Goal: Use online tool/utility: Utilize a website feature to perform a specific function

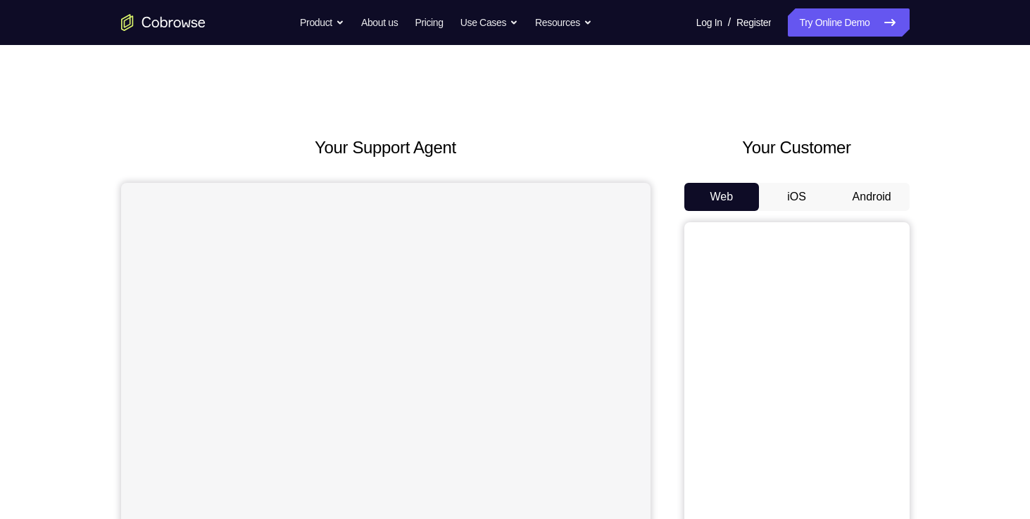
click at [804, 189] on button "iOS" at bounding box center [796, 197] width 75 height 28
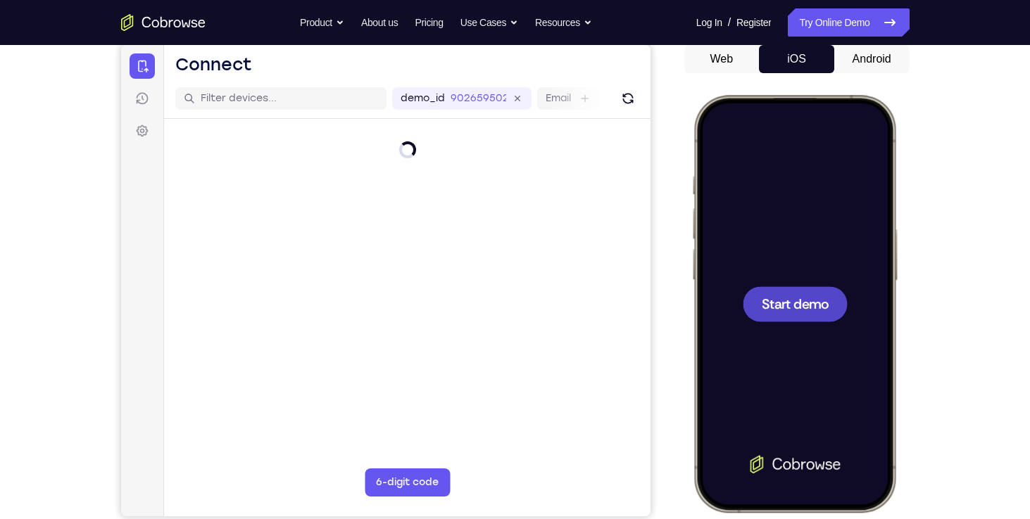
click at [813, 310] on span "Start demo" at bounding box center [794, 303] width 67 height 13
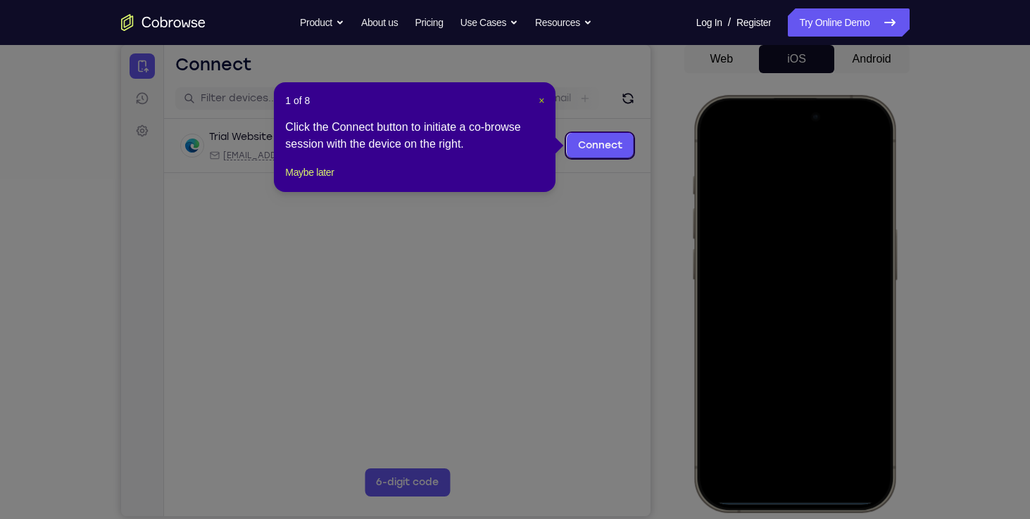
click at [540, 97] on span "×" at bounding box center [541, 100] width 6 height 11
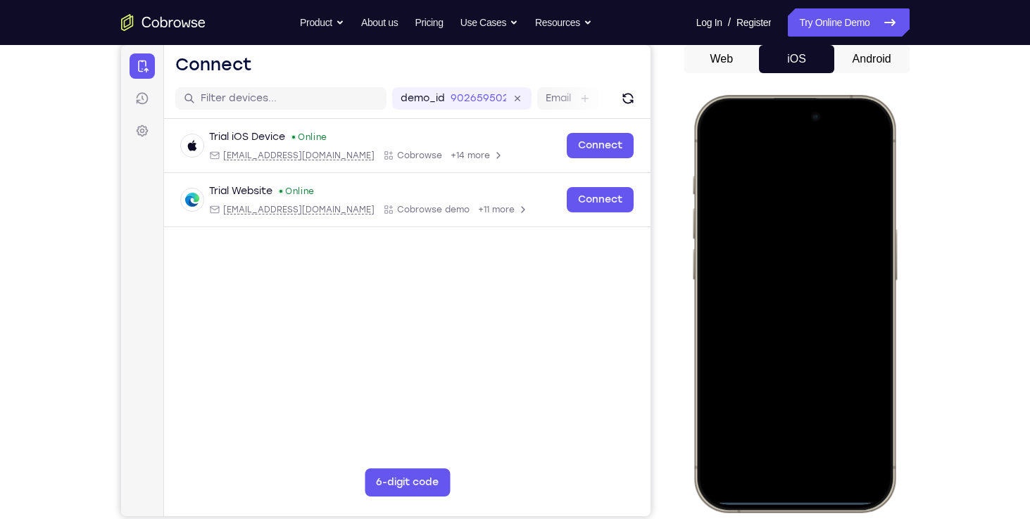
click at [790, 500] on div at bounding box center [793, 304] width 185 height 402
drag, startPoint x: 790, startPoint y: 500, endPoint x: 782, endPoint y: 400, distance: 100.3
click at [782, 400] on div at bounding box center [793, 304] width 185 height 402
drag, startPoint x: 810, startPoint y: 499, endPoint x: 796, endPoint y: 362, distance: 137.3
click at [796, 362] on div at bounding box center [793, 304] width 185 height 402
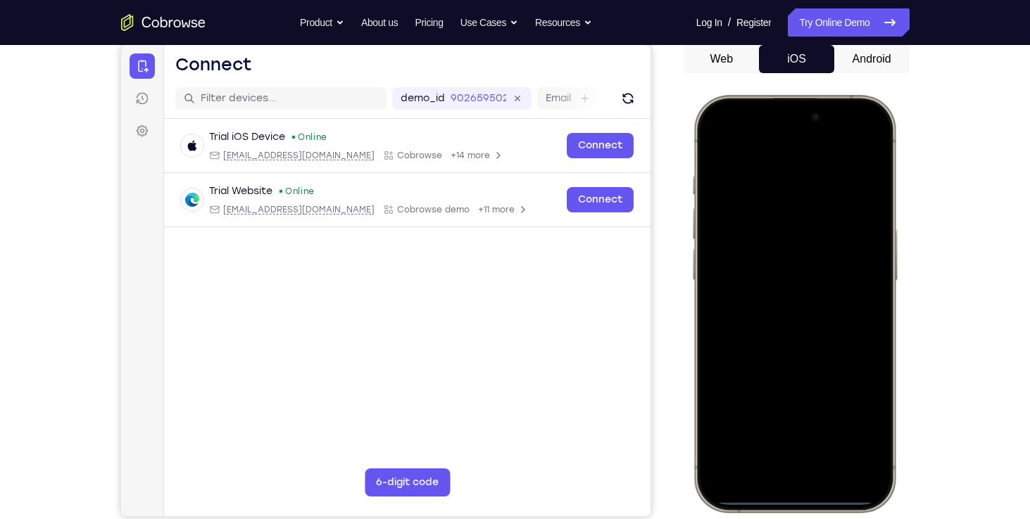
click at [874, 70] on button "Android" at bounding box center [871, 59] width 75 height 28
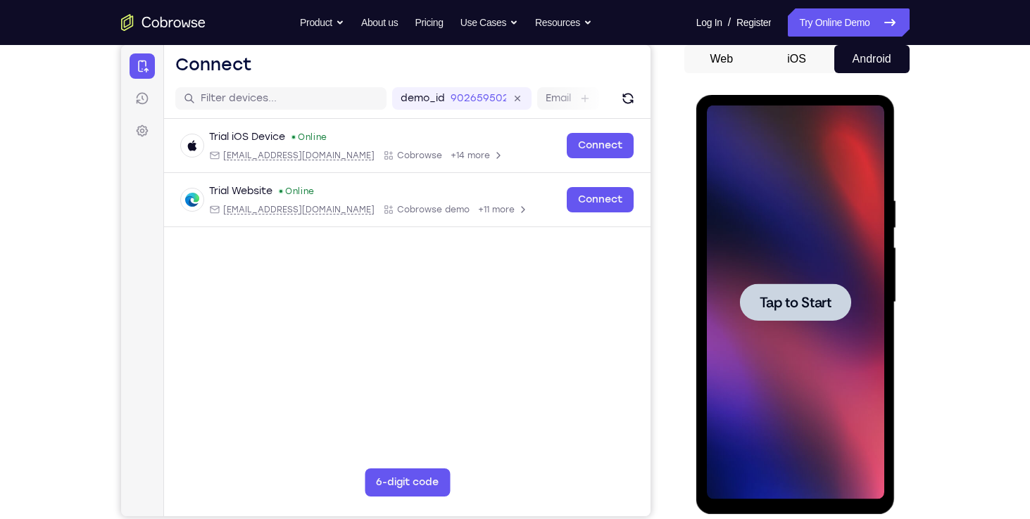
click at [819, 284] on div at bounding box center [795, 302] width 111 height 37
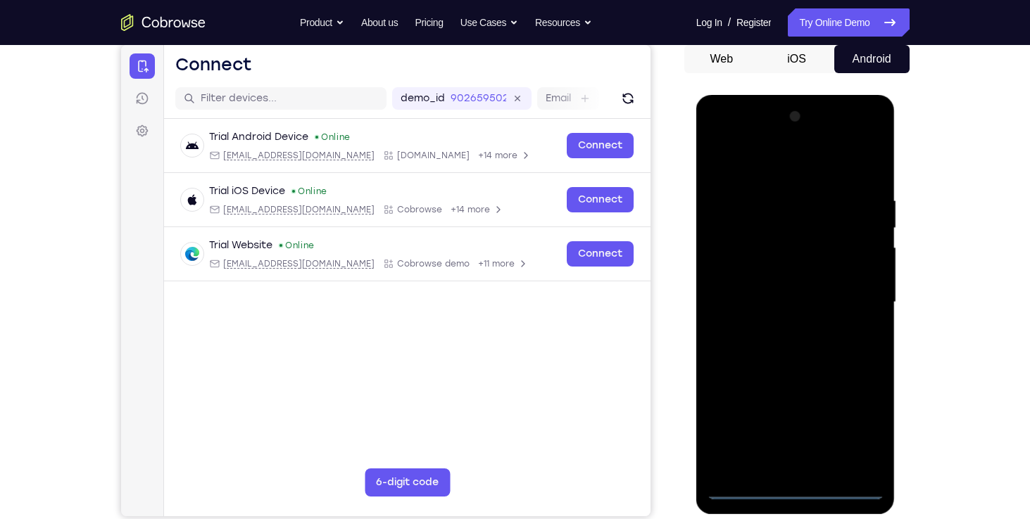
drag, startPoint x: 819, startPoint y: 284, endPoint x: 796, endPoint y: 485, distance: 202.6
click at [796, 485] on div at bounding box center [795, 303] width 177 height 394
click at [853, 425] on div at bounding box center [795, 303] width 177 height 394
click at [738, 483] on div at bounding box center [795, 303] width 177 height 394
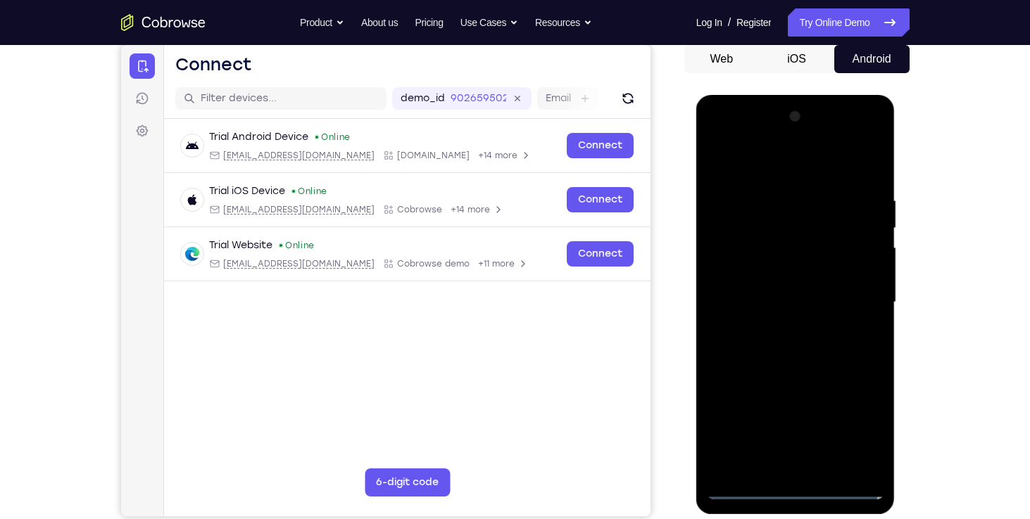
click at [766, 160] on div at bounding box center [795, 303] width 177 height 394
click at [802, 218] on div at bounding box center [795, 303] width 177 height 394
click at [880, 387] on div at bounding box center [795, 303] width 177 height 394
click at [860, 384] on div at bounding box center [795, 303] width 177 height 394
click at [769, 386] on div at bounding box center [795, 303] width 177 height 394
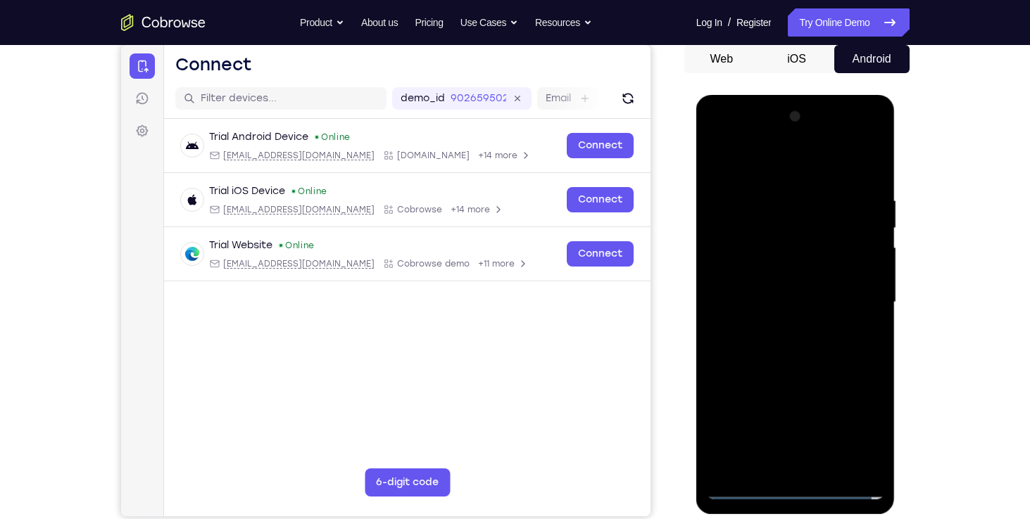
click at [829, 441] on div at bounding box center [795, 303] width 177 height 394
click at [870, 463] on div at bounding box center [795, 303] width 177 height 394
click at [766, 282] on div at bounding box center [795, 303] width 177 height 394
click at [813, 389] on div at bounding box center [795, 303] width 177 height 394
click at [859, 410] on div at bounding box center [795, 303] width 177 height 394
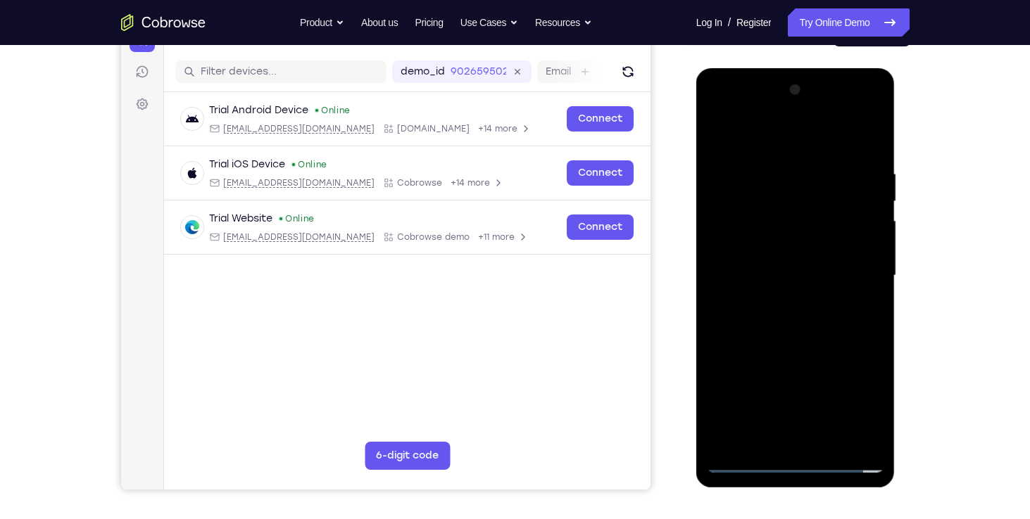
scroll to position [163, 0]
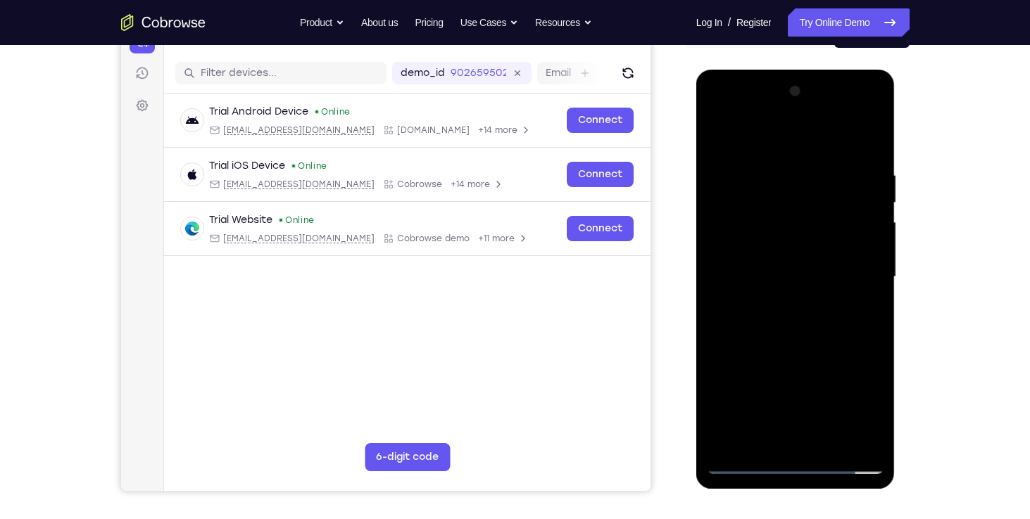
click at [814, 299] on div at bounding box center [795, 277] width 177 height 394
click at [800, 274] on div at bounding box center [795, 277] width 177 height 394
click at [873, 310] on div at bounding box center [795, 277] width 177 height 394
click at [816, 279] on div at bounding box center [795, 277] width 177 height 394
click at [823, 277] on div at bounding box center [795, 277] width 177 height 394
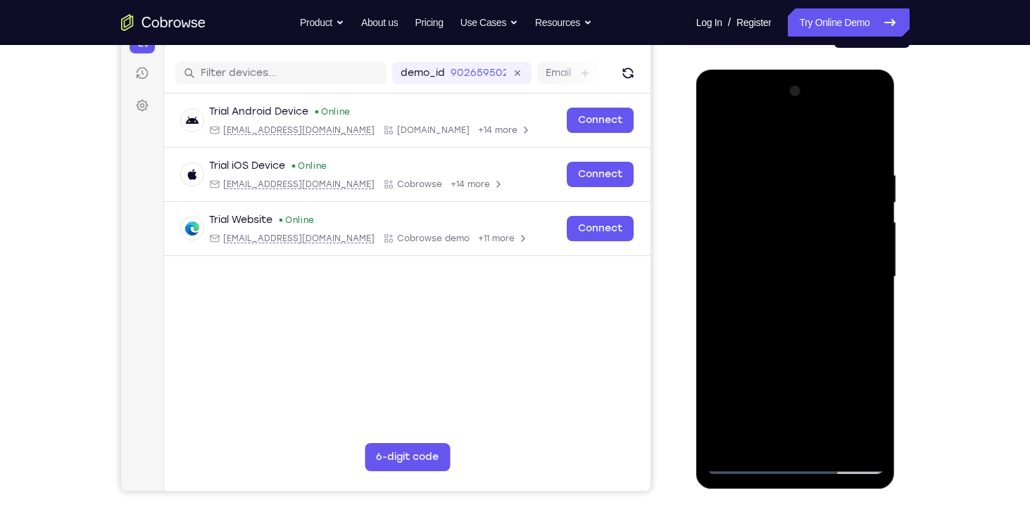
click at [854, 294] on div at bounding box center [795, 277] width 177 height 394
click at [875, 317] on div at bounding box center [795, 277] width 177 height 394
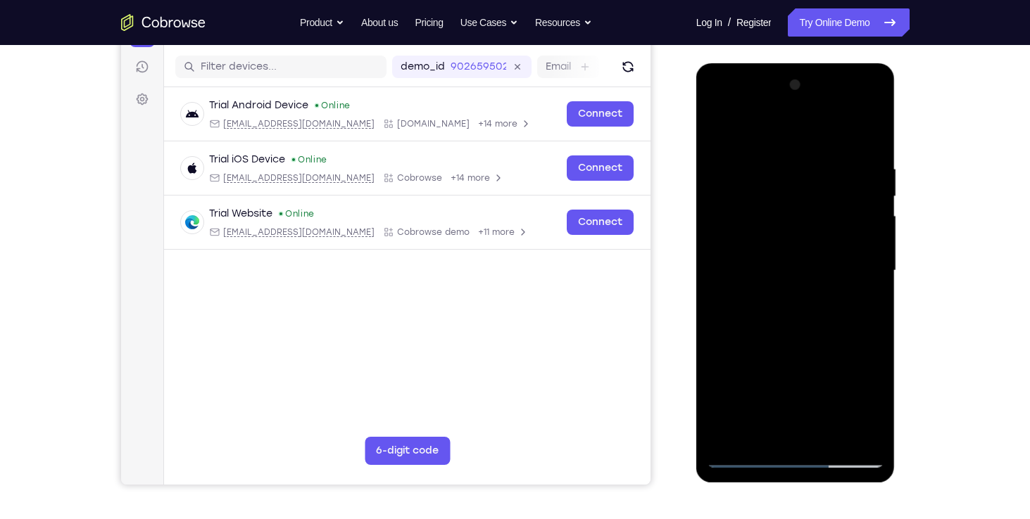
scroll to position [172, 0]
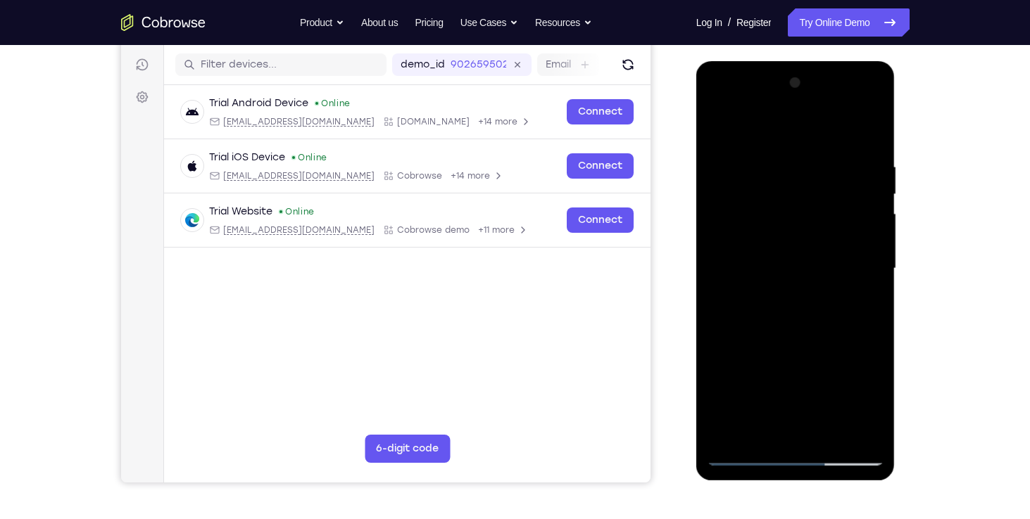
click at [807, 277] on div at bounding box center [795, 269] width 177 height 394
click at [738, 304] on div at bounding box center [795, 269] width 177 height 394
click at [812, 287] on div at bounding box center [795, 269] width 177 height 394
click at [753, 248] on div at bounding box center [795, 269] width 177 height 394
click at [753, 307] on div at bounding box center [795, 269] width 177 height 394
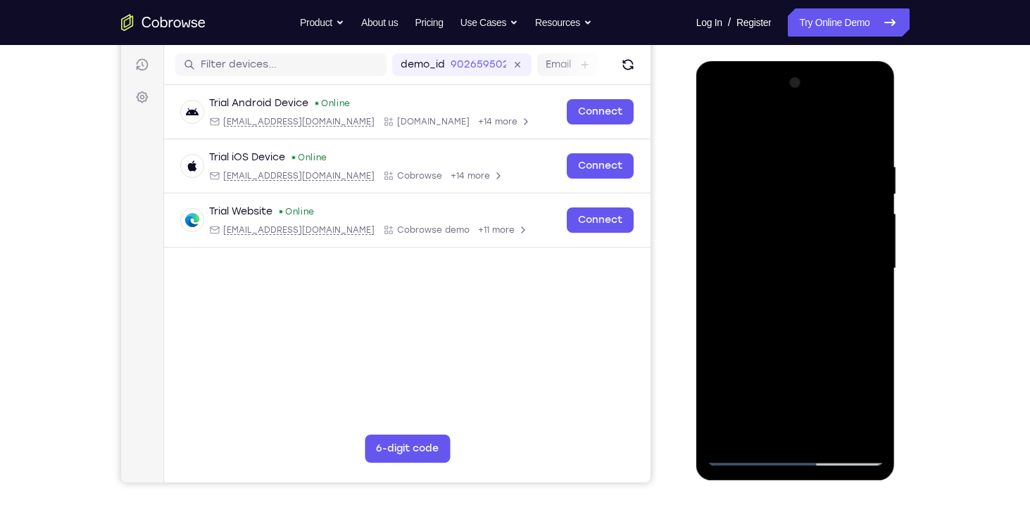
click at [753, 307] on div at bounding box center [795, 269] width 177 height 394
click at [738, 310] on div at bounding box center [795, 269] width 177 height 394
drag, startPoint x: 738, startPoint y: 310, endPoint x: 746, endPoint y: 310, distance: 8.5
click at [746, 310] on div at bounding box center [795, 269] width 177 height 394
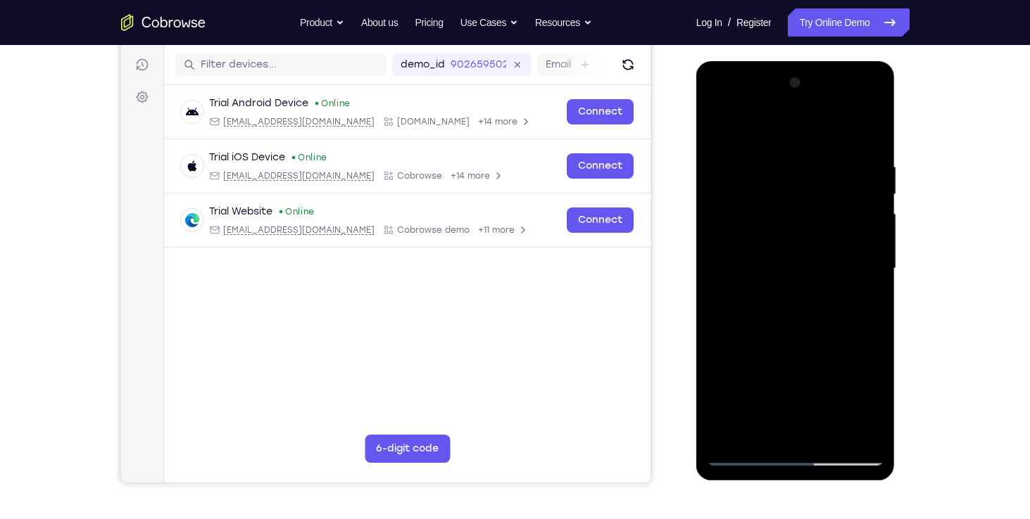
click at [744, 305] on div at bounding box center [795, 269] width 177 height 394
click at [750, 309] on div at bounding box center [795, 269] width 177 height 394
drag, startPoint x: 784, startPoint y: 294, endPoint x: 810, endPoint y: 191, distance: 106.0
click at [810, 191] on div at bounding box center [795, 269] width 177 height 394
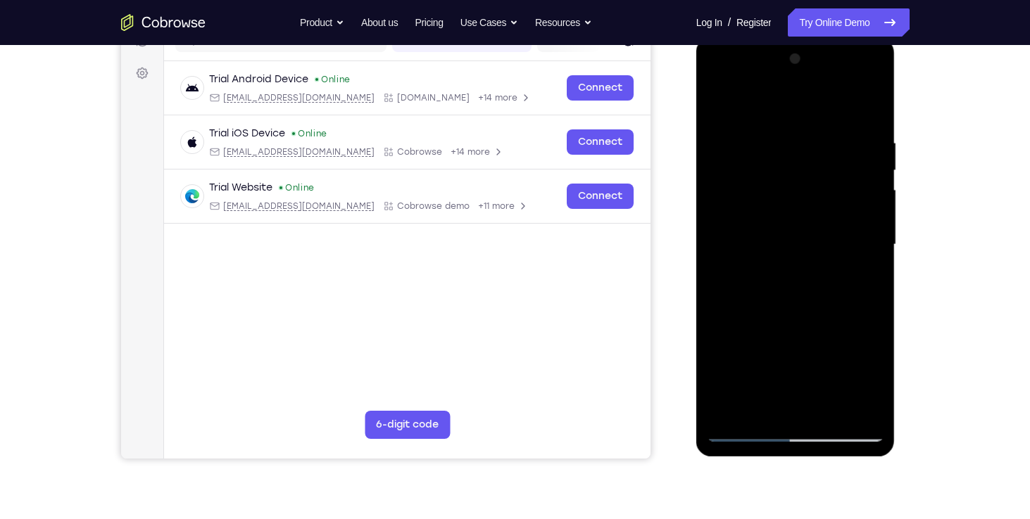
scroll to position [194, 0]
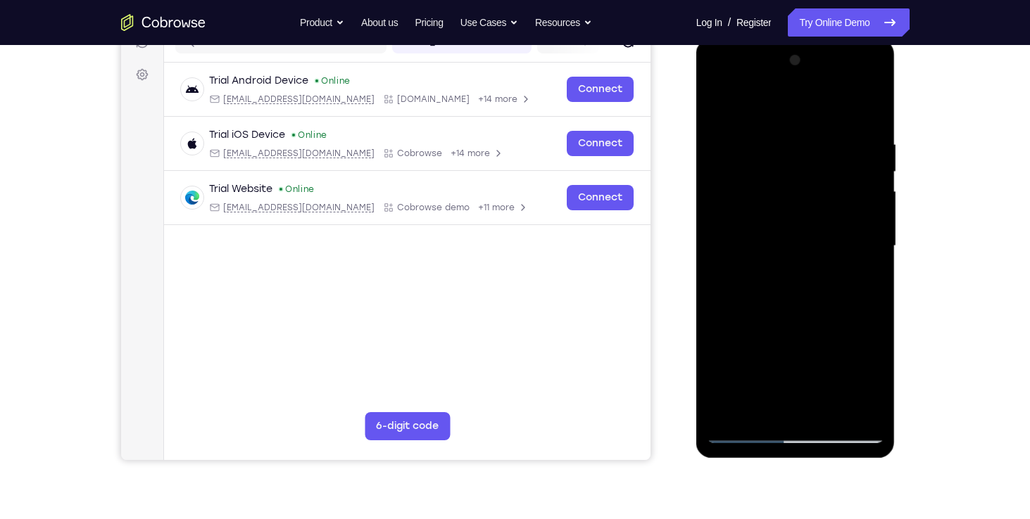
click at [815, 320] on div at bounding box center [795, 246] width 177 height 394
drag, startPoint x: 733, startPoint y: 279, endPoint x: 719, endPoint y: 280, distance: 14.8
click at [719, 280] on div at bounding box center [795, 246] width 177 height 394
click at [797, 238] on div at bounding box center [795, 246] width 177 height 394
click at [794, 239] on div at bounding box center [795, 246] width 177 height 394
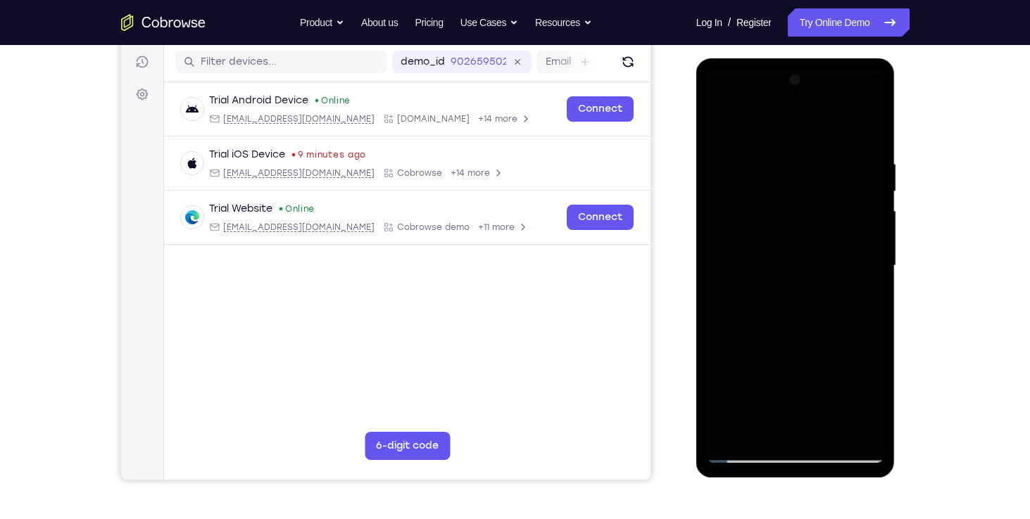
scroll to position [132, 0]
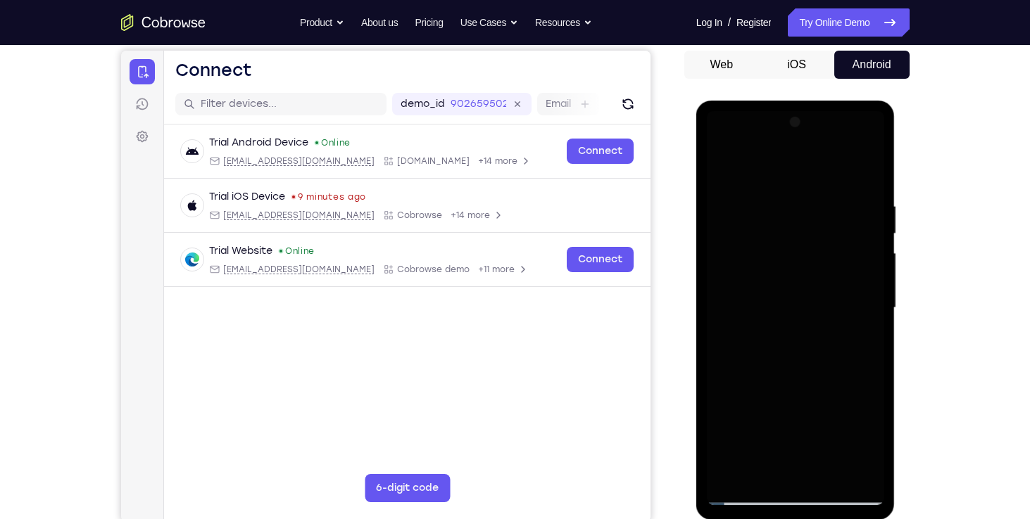
click at [717, 170] on div at bounding box center [795, 308] width 177 height 394
click at [793, 496] on div at bounding box center [795, 308] width 177 height 394
click at [840, 495] on div at bounding box center [795, 308] width 177 height 394
click at [797, 311] on div at bounding box center [795, 308] width 177 height 394
click at [793, 491] on div at bounding box center [795, 308] width 177 height 394
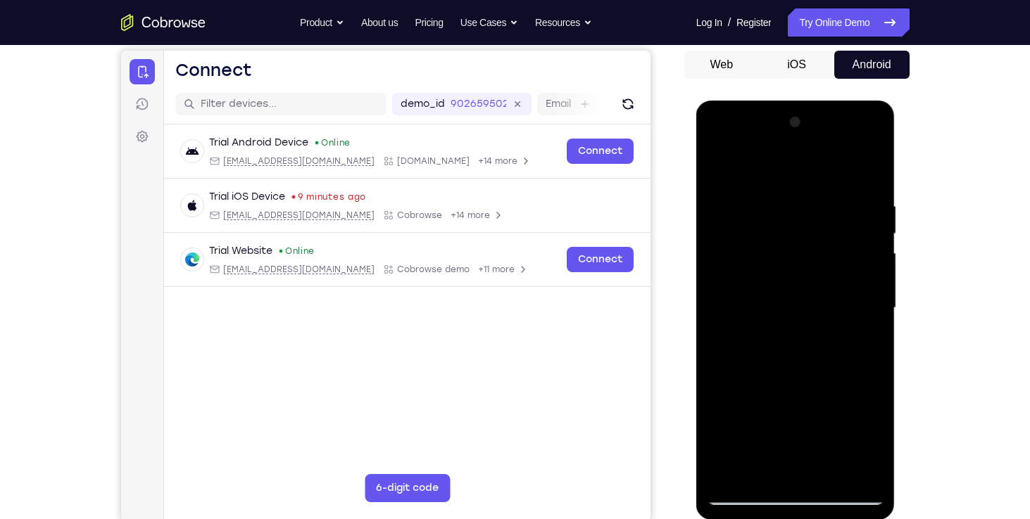
click at [854, 438] on div at bounding box center [795, 308] width 177 height 394
click at [712, 143] on div at bounding box center [795, 308] width 177 height 394
click at [855, 144] on div at bounding box center [795, 308] width 177 height 394
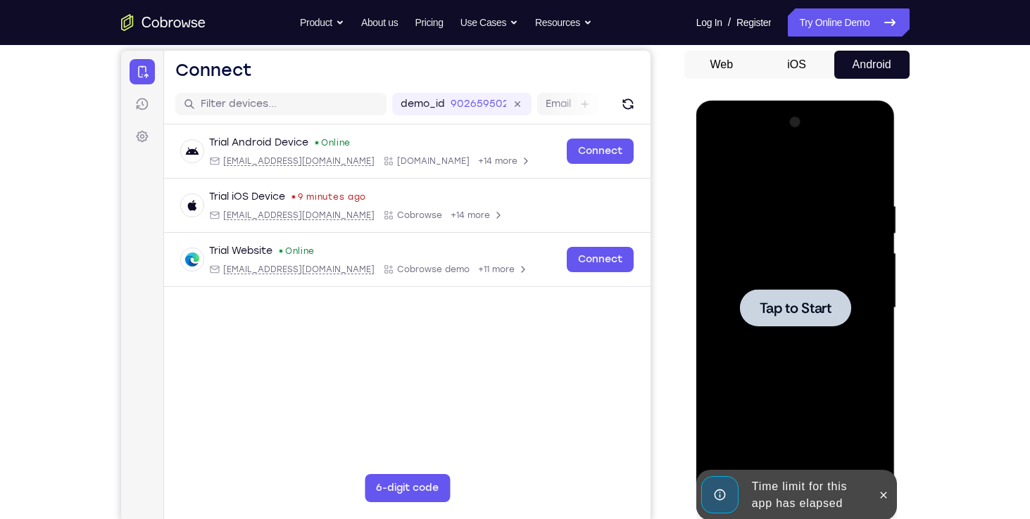
click at [799, 312] on span "Tap to Start" at bounding box center [795, 308] width 72 height 14
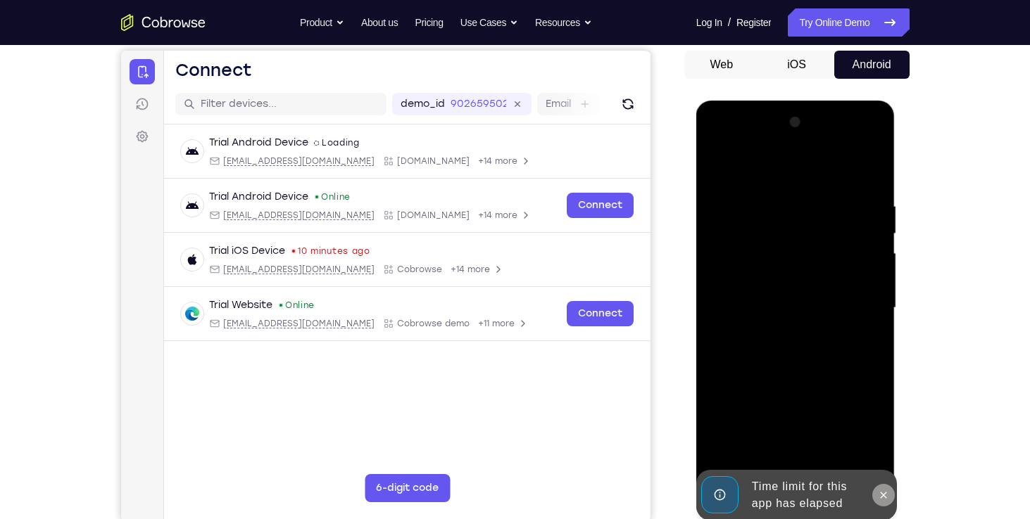
click at [884, 493] on icon at bounding box center [883, 495] width 11 height 11
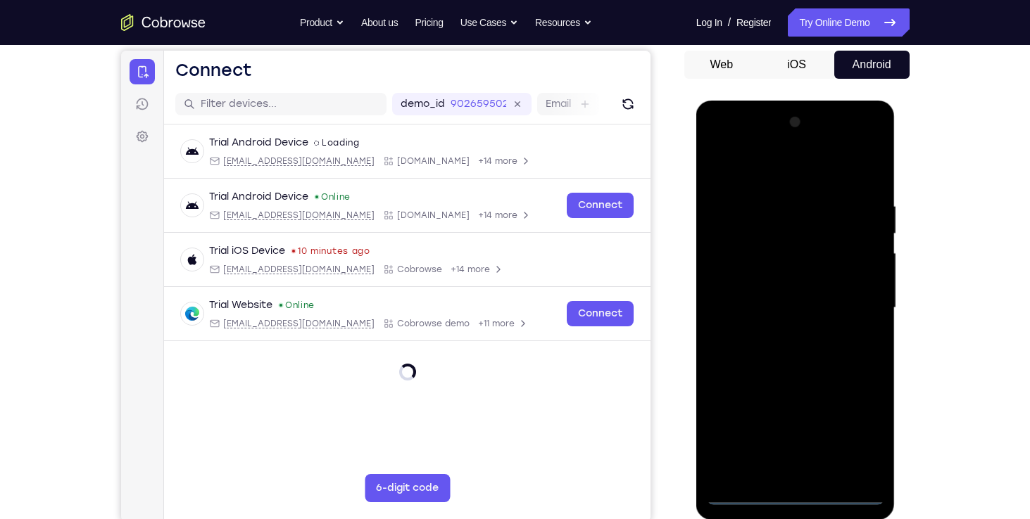
scroll to position [166, 0]
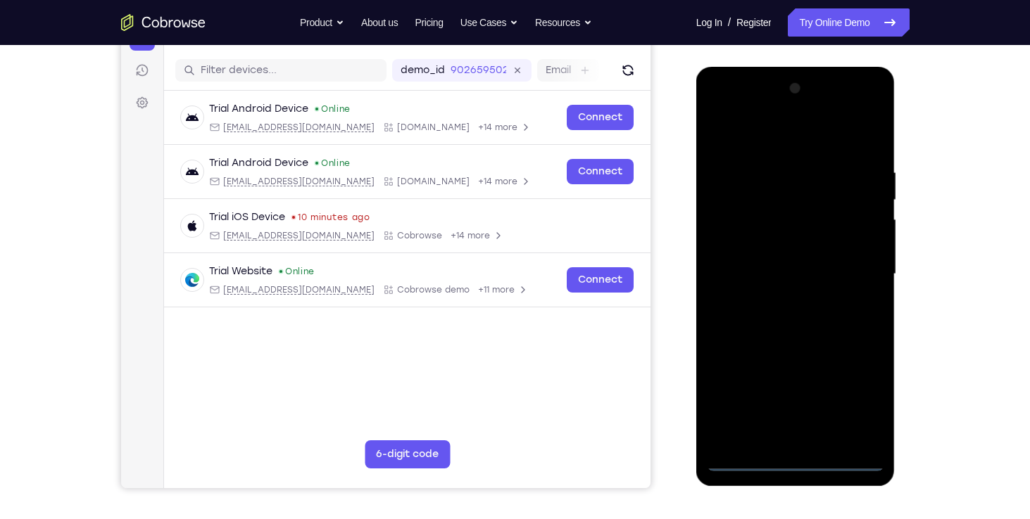
click at [802, 464] on div at bounding box center [795, 274] width 177 height 394
click at [852, 410] on div at bounding box center [795, 274] width 177 height 394
click at [812, 128] on div at bounding box center [795, 274] width 177 height 394
click at [792, 192] on div at bounding box center [795, 274] width 177 height 394
click at [716, 101] on div at bounding box center [795, 274] width 177 height 394
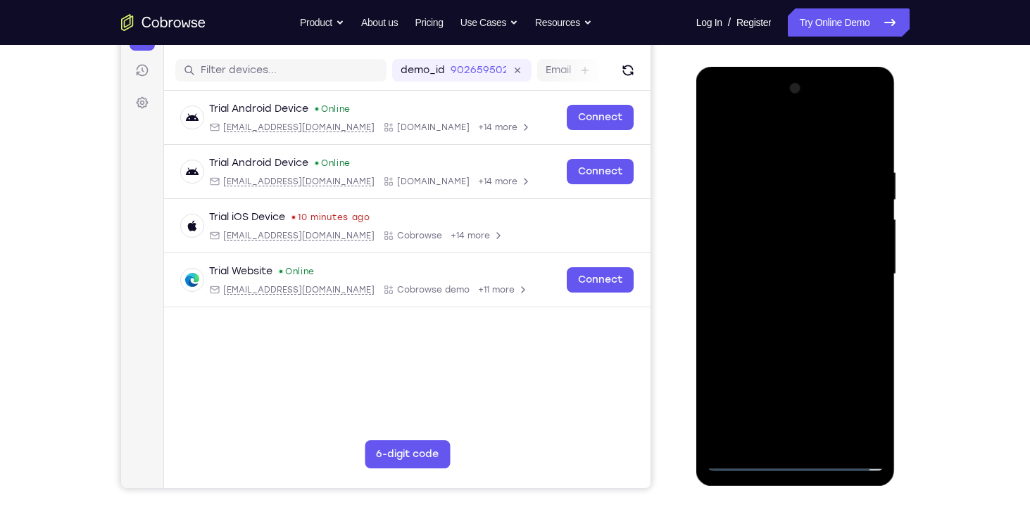
click at [854, 106] on div at bounding box center [795, 274] width 177 height 394
click at [878, 139] on div at bounding box center [795, 274] width 177 height 394
click at [789, 136] on div at bounding box center [795, 274] width 177 height 394
click at [877, 136] on div at bounding box center [795, 274] width 177 height 394
click at [721, 106] on div at bounding box center [795, 274] width 177 height 394
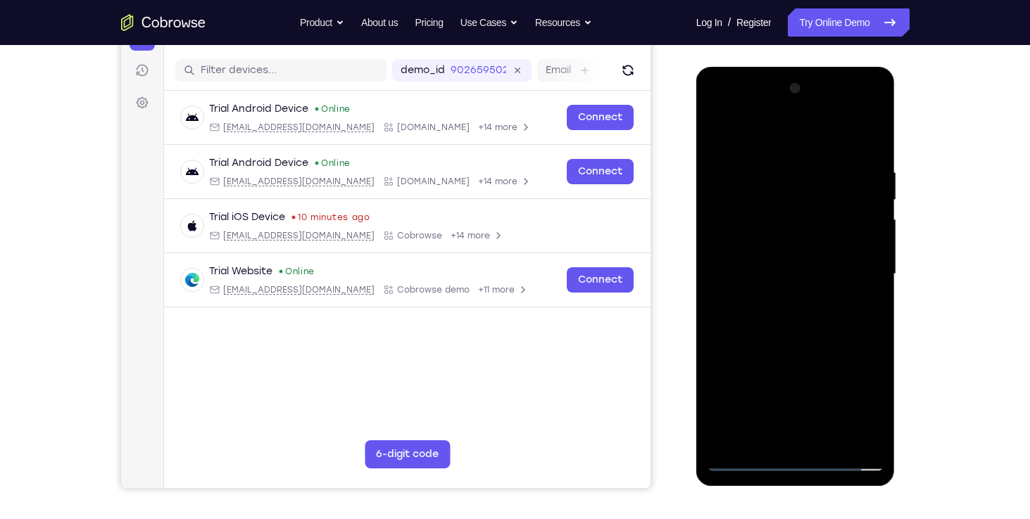
click at [716, 117] on div at bounding box center [795, 274] width 177 height 394
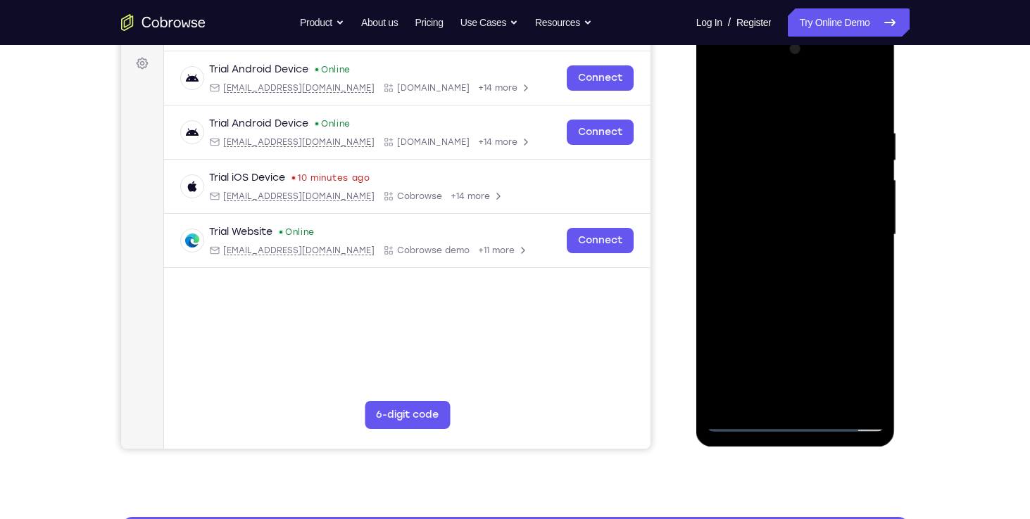
scroll to position [206, 0]
click at [800, 155] on div at bounding box center [795, 235] width 177 height 394
click at [785, 84] on div at bounding box center [795, 235] width 177 height 394
click at [767, 210] on div at bounding box center [795, 235] width 177 height 394
click at [830, 322] on div at bounding box center [795, 235] width 177 height 394
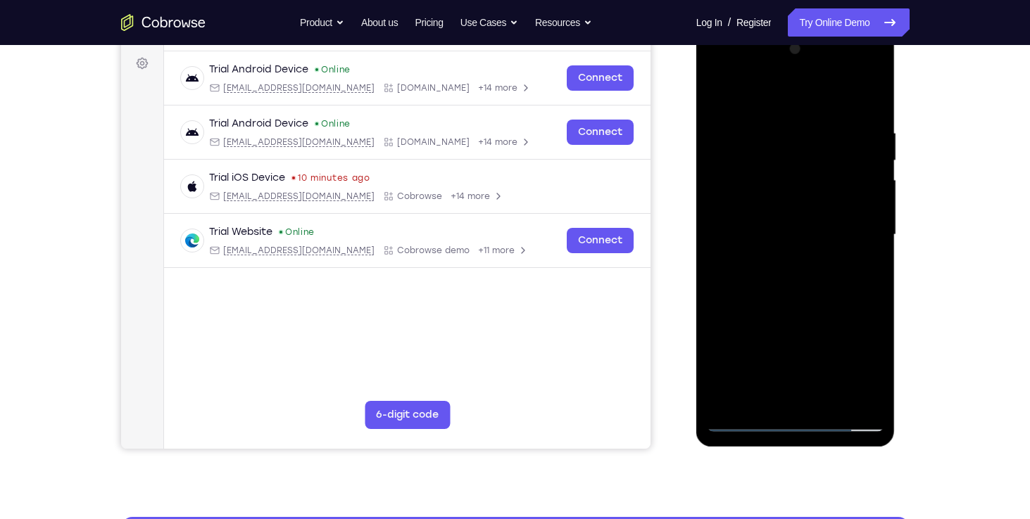
click at [864, 340] on div at bounding box center [795, 235] width 177 height 394
click at [804, 233] on div at bounding box center [795, 235] width 177 height 394
drag, startPoint x: 733, startPoint y: 270, endPoint x: 762, endPoint y: 272, distance: 28.9
click at [762, 272] on div at bounding box center [795, 235] width 177 height 394
click at [798, 223] on div at bounding box center [795, 235] width 177 height 394
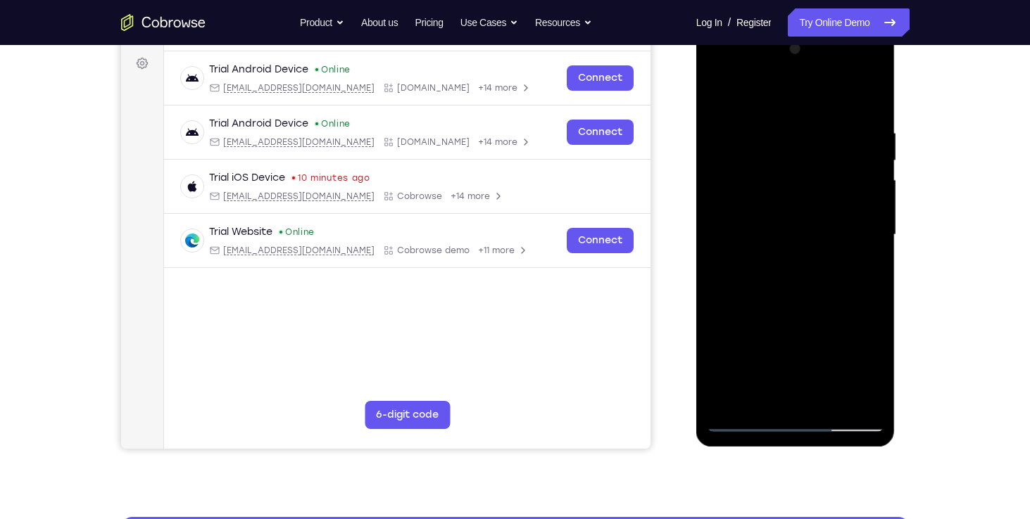
click at [816, 187] on div at bounding box center [795, 235] width 177 height 394
click at [864, 209] on div at bounding box center [795, 235] width 177 height 394
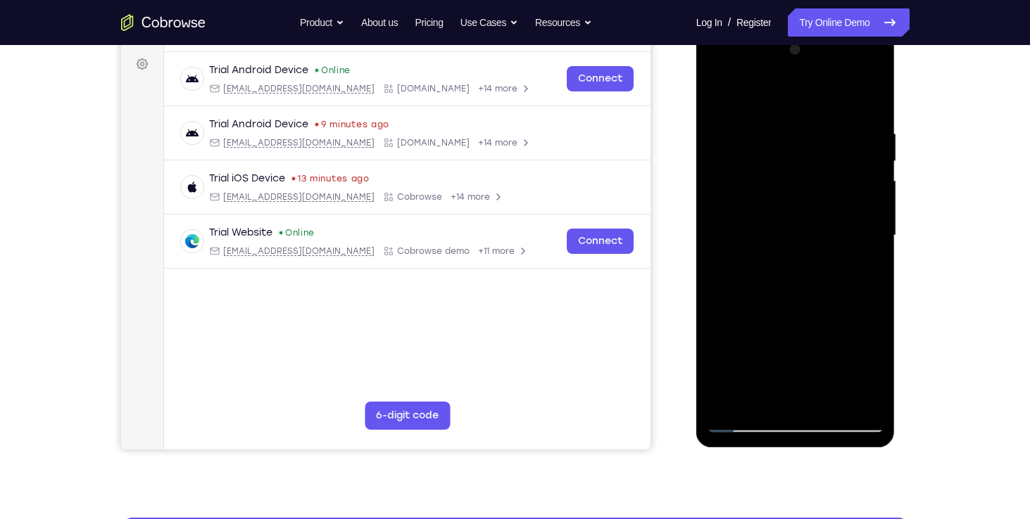
click at [772, 200] on div at bounding box center [795, 236] width 177 height 394
click at [740, 429] on div at bounding box center [795, 236] width 177 height 394
click at [747, 427] on div at bounding box center [795, 236] width 177 height 394
click at [792, 239] on div at bounding box center [795, 236] width 177 height 394
click at [794, 232] on div at bounding box center [795, 236] width 177 height 394
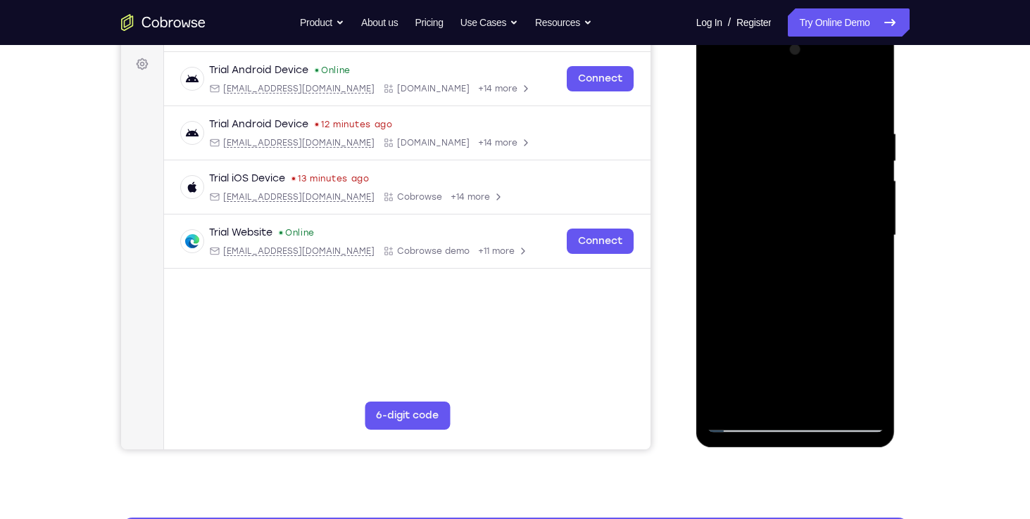
click at [738, 272] on div at bounding box center [795, 236] width 177 height 394
click at [714, 72] on div at bounding box center [795, 236] width 177 height 394
click at [851, 75] on div at bounding box center [795, 236] width 177 height 394
click at [881, 94] on div at bounding box center [795, 236] width 177 height 394
click at [776, 89] on div at bounding box center [795, 236] width 177 height 394
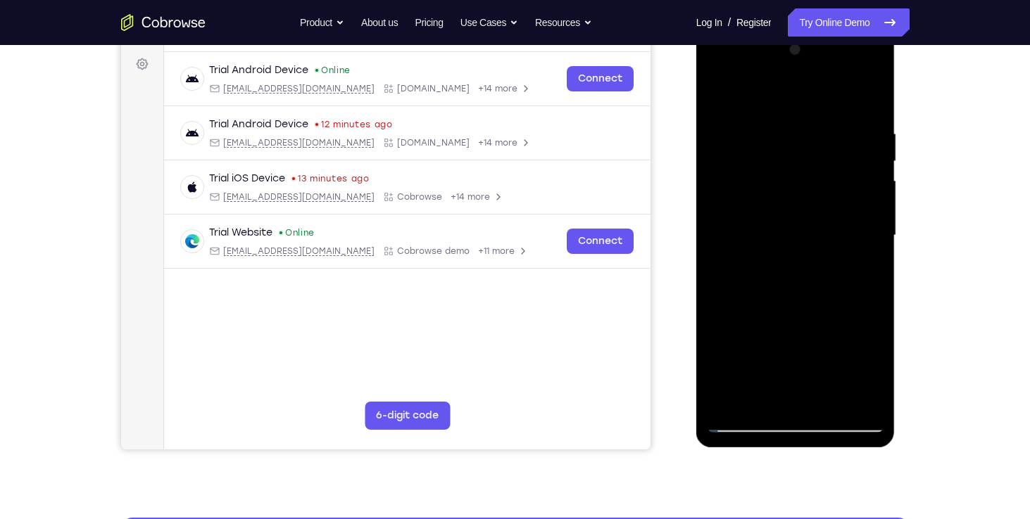
click at [725, 75] on div at bounding box center [795, 236] width 177 height 394
click at [789, 168] on div at bounding box center [795, 236] width 177 height 394
click at [871, 97] on div at bounding box center [795, 236] width 177 height 394
click at [871, 72] on div at bounding box center [795, 236] width 177 height 394
click at [726, 70] on div at bounding box center [795, 236] width 177 height 394
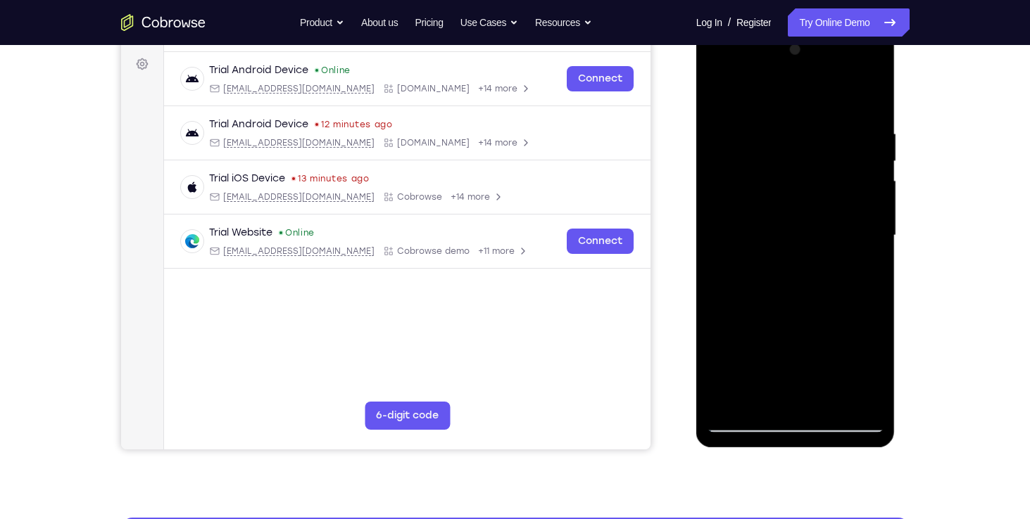
click at [799, 427] on div at bounding box center [795, 236] width 177 height 394
drag, startPoint x: 866, startPoint y: 189, endPoint x: 849, endPoint y: 88, distance: 102.1
click at [849, 88] on div at bounding box center [795, 236] width 177 height 394
click at [792, 421] on div at bounding box center [795, 236] width 177 height 394
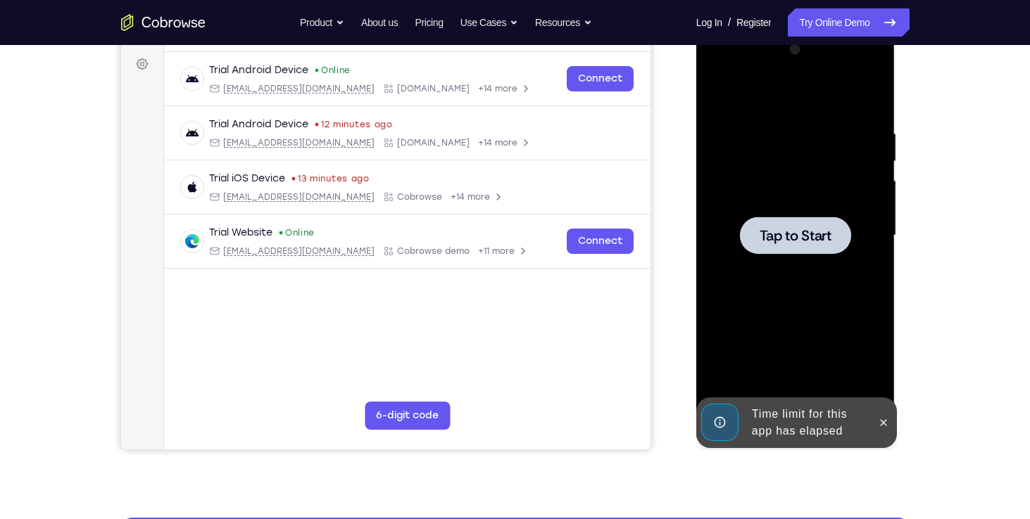
click at [820, 246] on div at bounding box center [795, 235] width 111 height 37
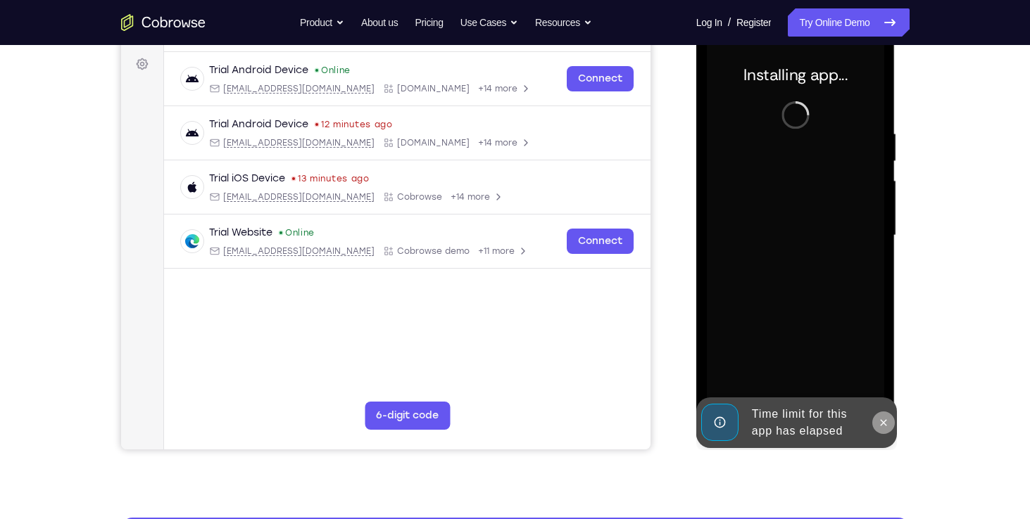
click at [881, 420] on icon at bounding box center [883, 422] width 6 height 6
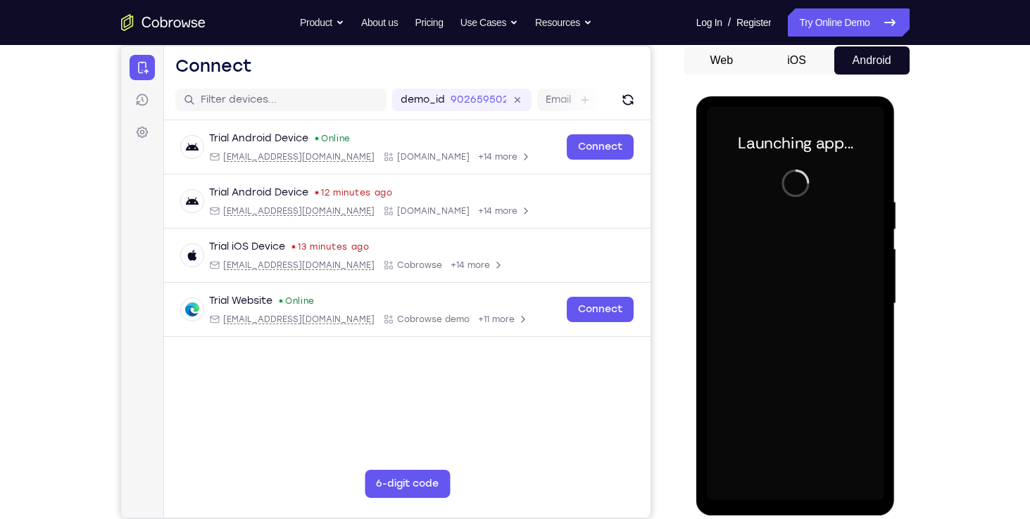
scroll to position [133, 0]
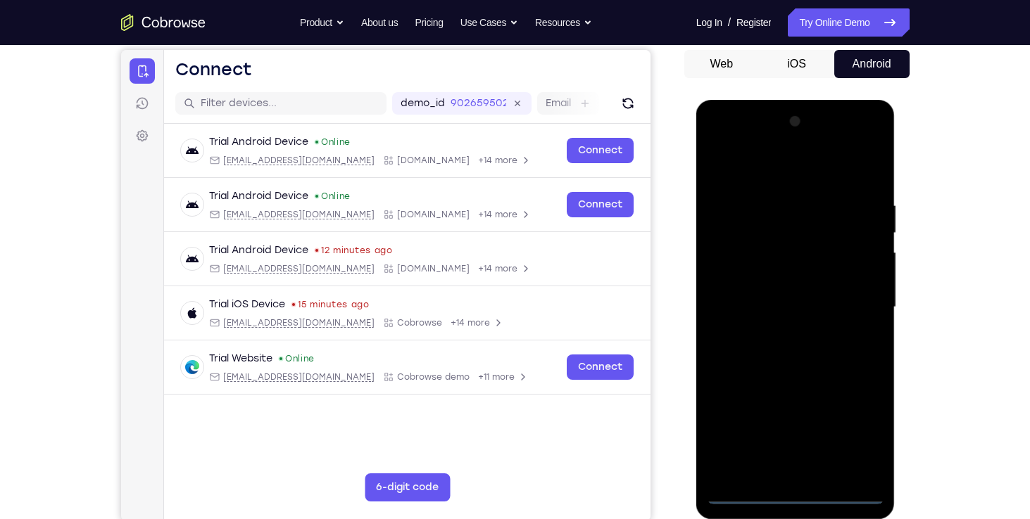
click at [793, 495] on div at bounding box center [795, 307] width 177 height 394
click at [866, 434] on div at bounding box center [795, 307] width 177 height 394
click at [871, 163] on div at bounding box center [795, 307] width 177 height 394
click at [747, 138] on div at bounding box center [795, 307] width 177 height 394
click at [865, 370] on div at bounding box center [795, 307] width 177 height 394
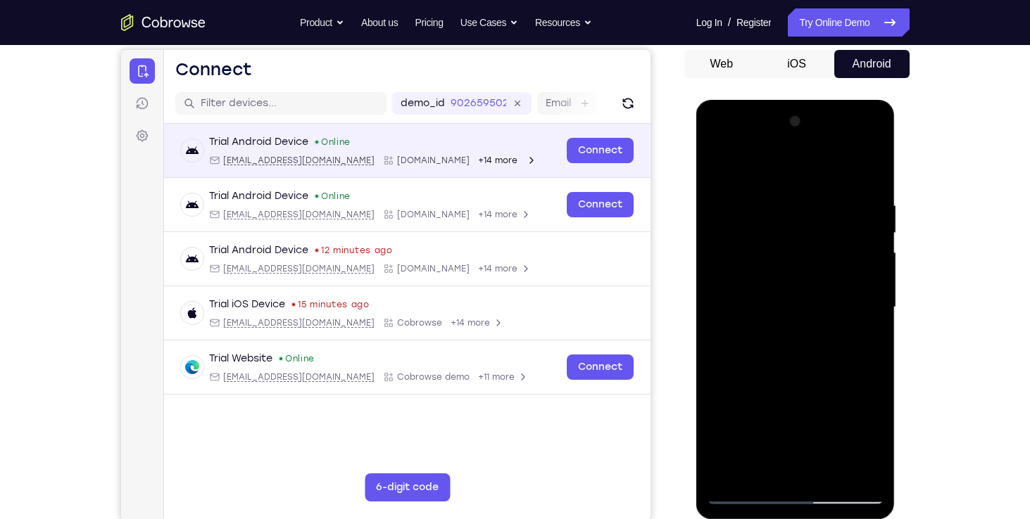
click at [406, 149] on div "Trial Android Device Online" at bounding box center [372, 142] width 328 height 14
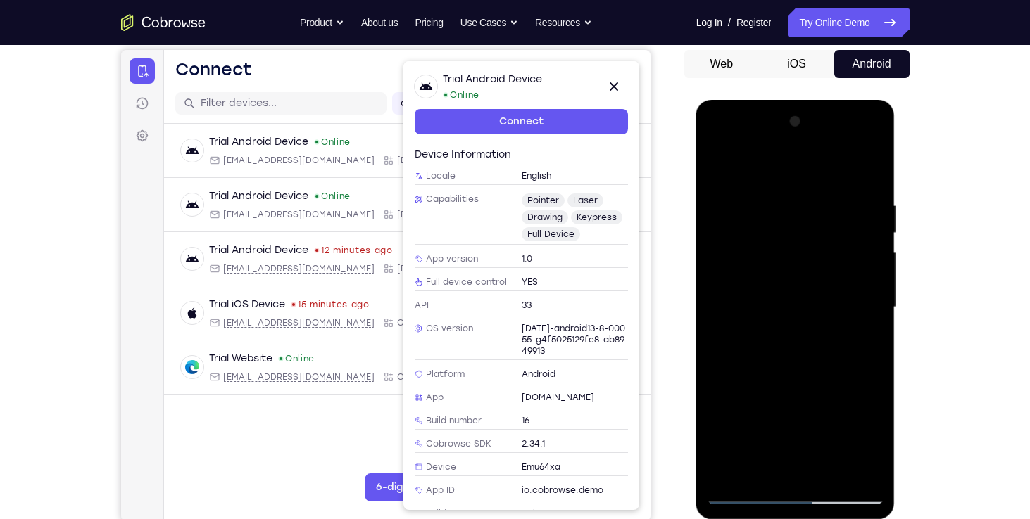
scroll to position [135, 0]
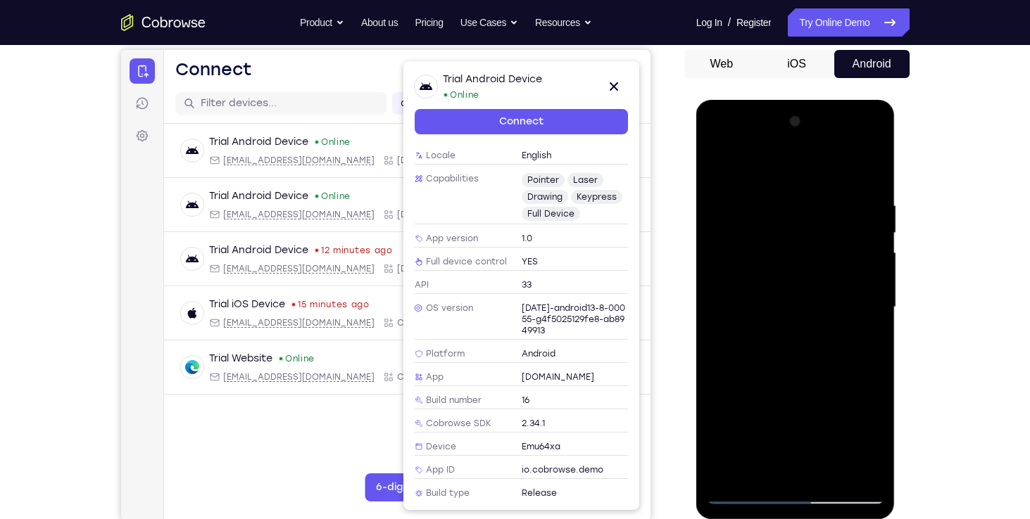
click at [626, 84] on div "Trial Android Device Online Close Connect" at bounding box center [521, 103] width 236 height 84
click at [789, 498] on div at bounding box center [795, 307] width 177 height 394
drag, startPoint x: 736, startPoint y: 362, endPoint x: 707, endPoint y: 152, distance: 212.4
click at [707, 152] on div at bounding box center [795, 307] width 177 height 394
click at [743, 384] on div at bounding box center [795, 307] width 177 height 394
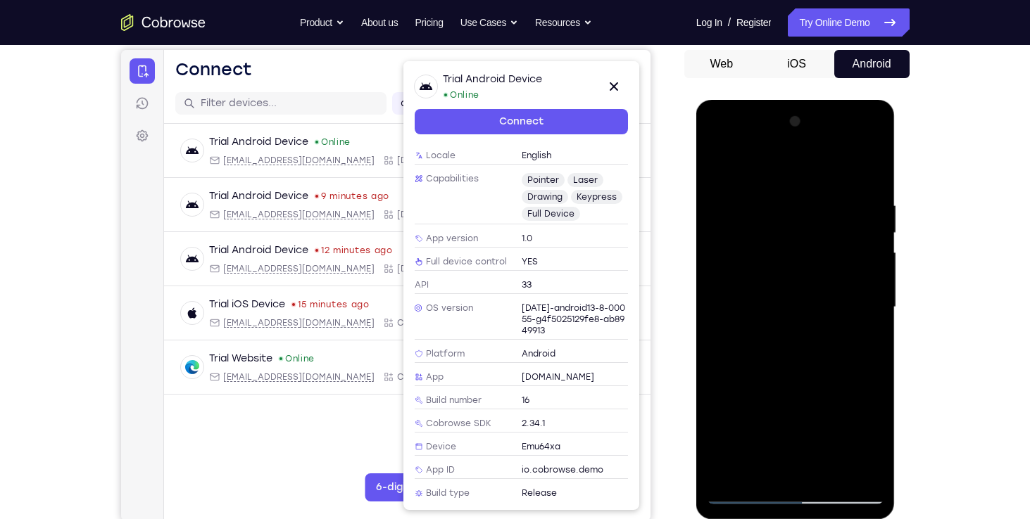
click at [770, 473] on div at bounding box center [795, 307] width 177 height 394
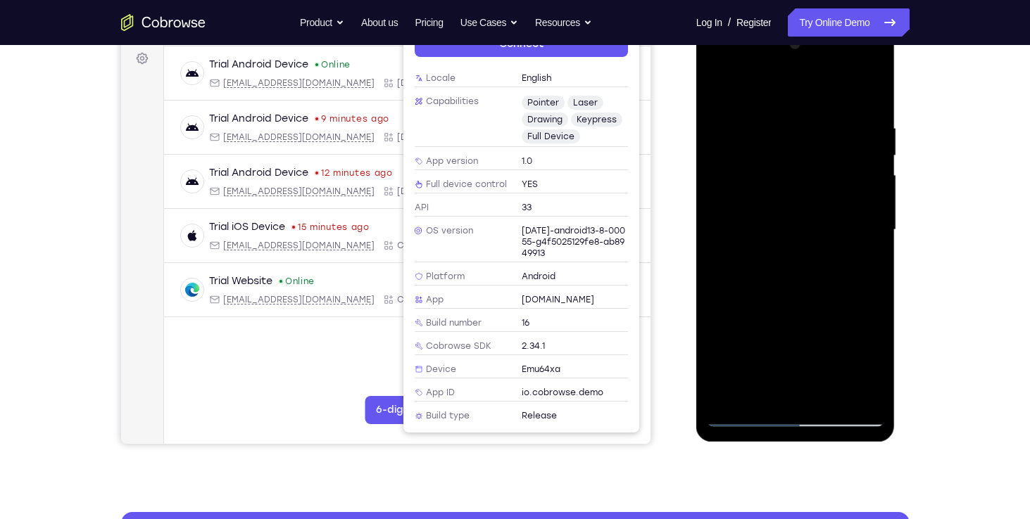
scroll to position [211, 0]
drag, startPoint x: 791, startPoint y: 175, endPoint x: 792, endPoint y: 59, distance: 116.1
click at [792, 59] on div at bounding box center [795, 229] width 177 height 394
drag, startPoint x: 804, startPoint y: 234, endPoint x: 790, endPoint y: 91, distance: 144.3
click at [790, 91] on div at bounding box center [795, 229] width 177 height 394
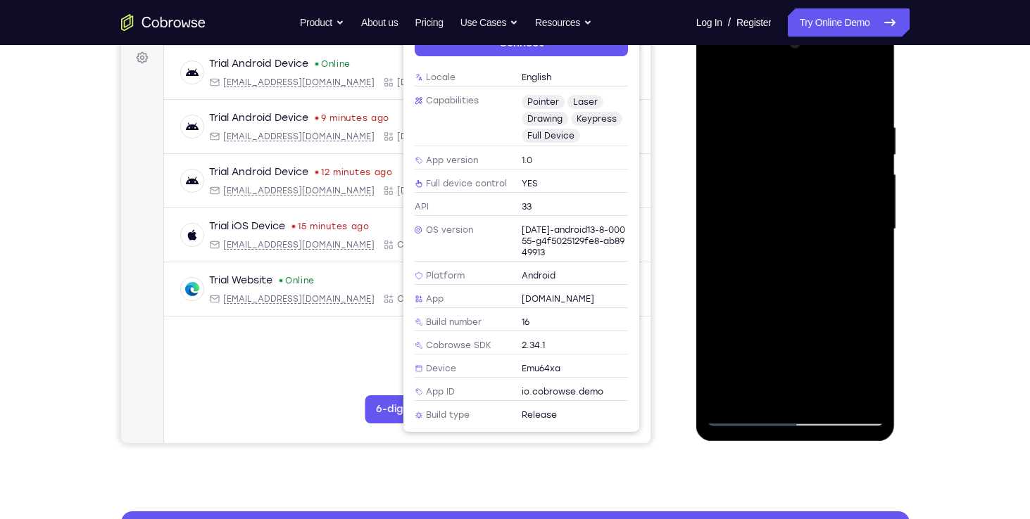
click at [745, 398] on div at bounding box center [795, 229] width 177 height 394
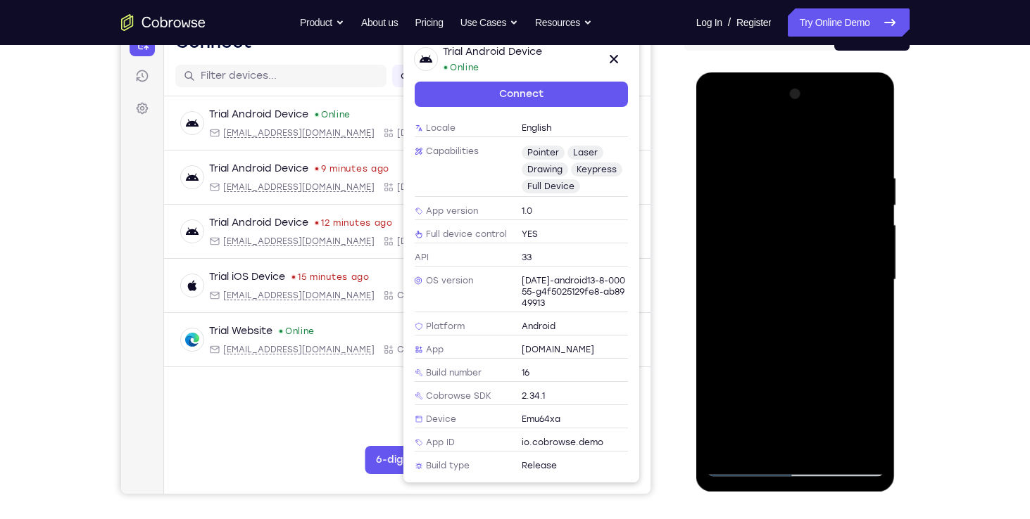
click at [741, 458] on div at bounding box center [795, 280] width 177 height 394
click at [795, 465] on div at bounding box center [795, 280] width 177 height 394
click at [607, 63] on icon at bounding box center [613, 59] width 17 height 17
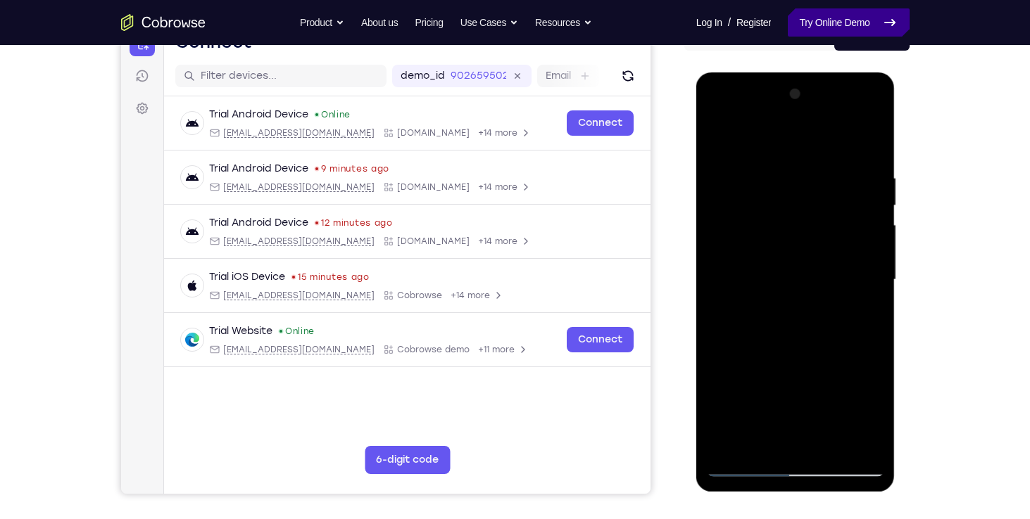
click at [813, 20] on link "Try Online Demo" at bounding box center [848, 22] width 121 height 28
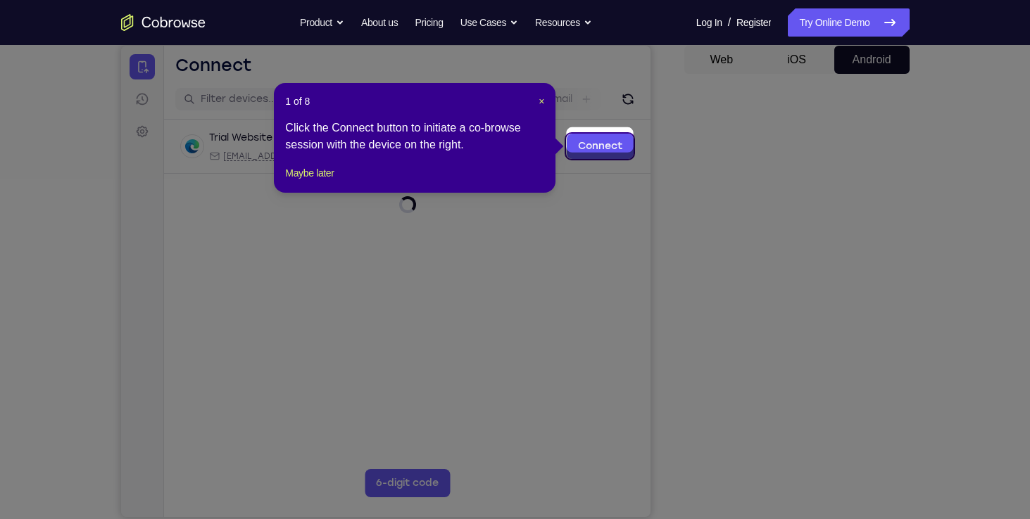
scroll to position [144, 0]
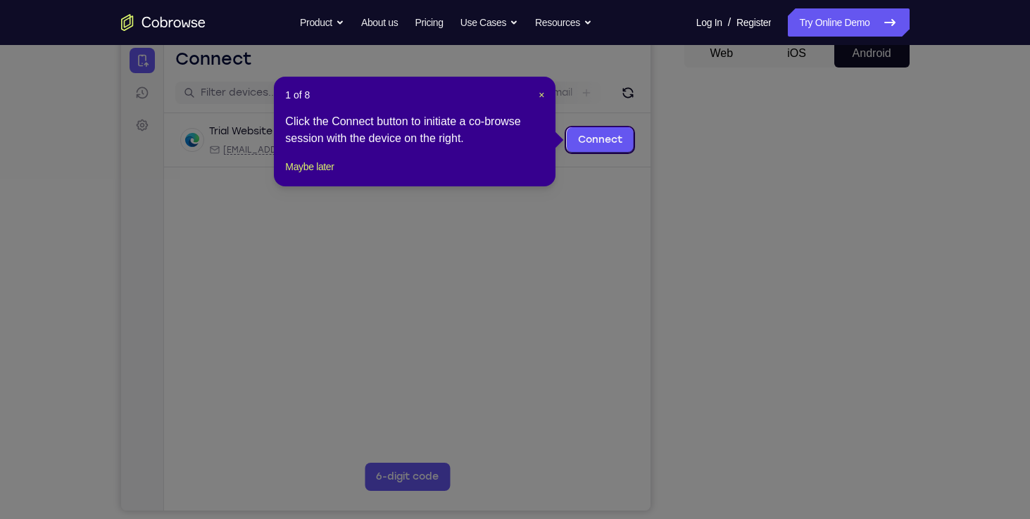
click at [546, 84] on div "1 of 8 × Click the Connect button to initiate a co-browse session with the devi…" at bounding box center [415, 132] width 282 height 110
click at [545, 88] on div "1 of 8 × Click the Connect button to initiate a co-browse session with the devi…" at bounding box center [415, 132] width 282 height 110
click at [541, 94] on span "×" at bounding box center [541, 94] width 6 height 11
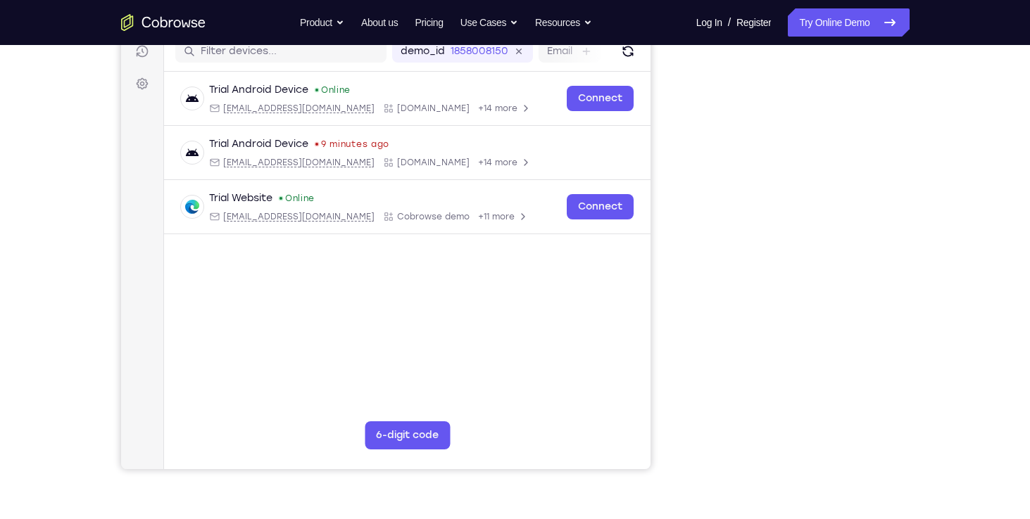
scroll to position [184, 0]
